Goal: Check status

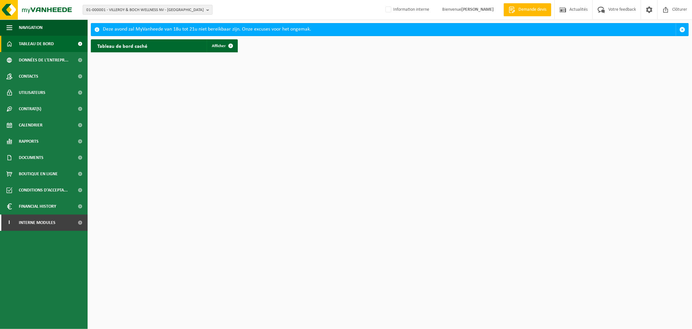
click at [178, 5] on span "01-000001 - VILLEROY & BOCH WELLNESS NV - ROESELARE" at bounding box center [145, 10] width 118 height 10
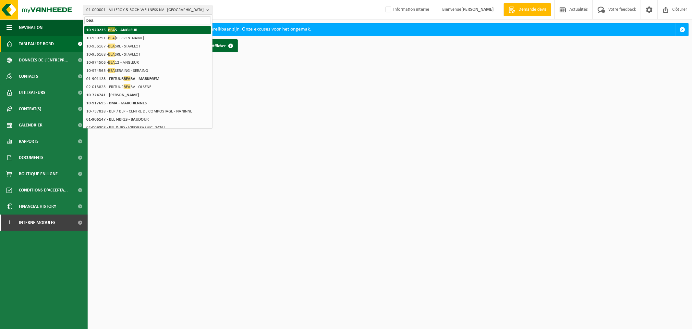
type input "bea"
click at [155, 28] on li "10-920235 - BEA 5 - ANGLEUR" at bounding box center [147, 30] width 127 height 8
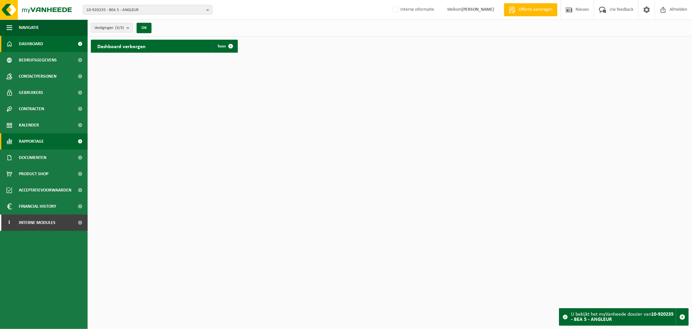
click at [44, 140] on span "Rapportage" at bounding box center [31, 141] width 25 height 16
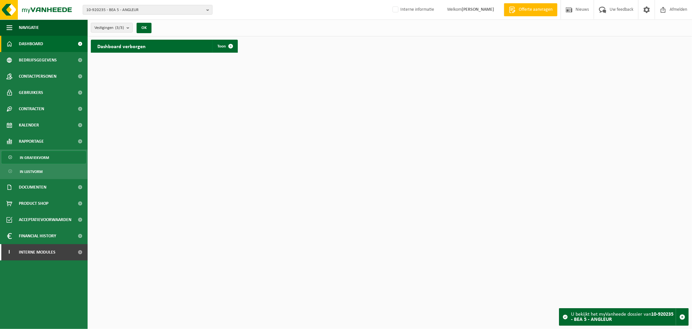
click at [50, 155] on link "In grafiekvorm" at bounding box center [44, 157] width 84 height 12
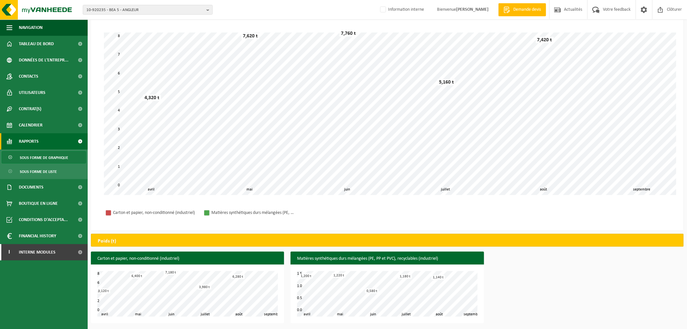
scroll to position [36, 0]
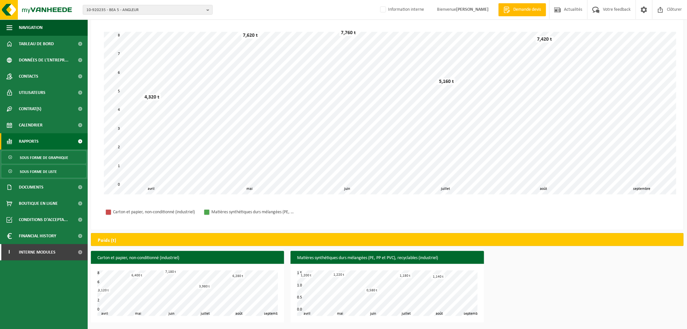
click at [38, 166] on span "Sous forme de liste" at bounding box center [38, 171] width 37 height 12
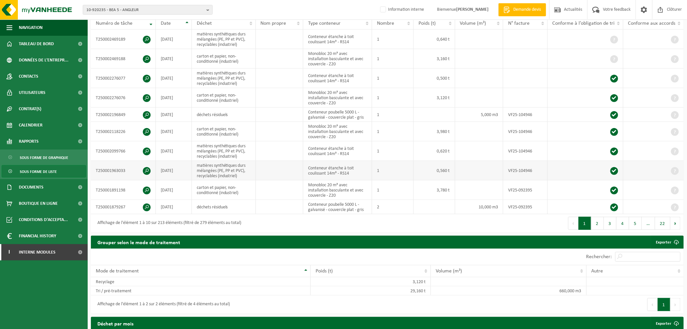
scroll to position [144, 0]
